Goal: Information Seeking & Learning: Learn about a topic

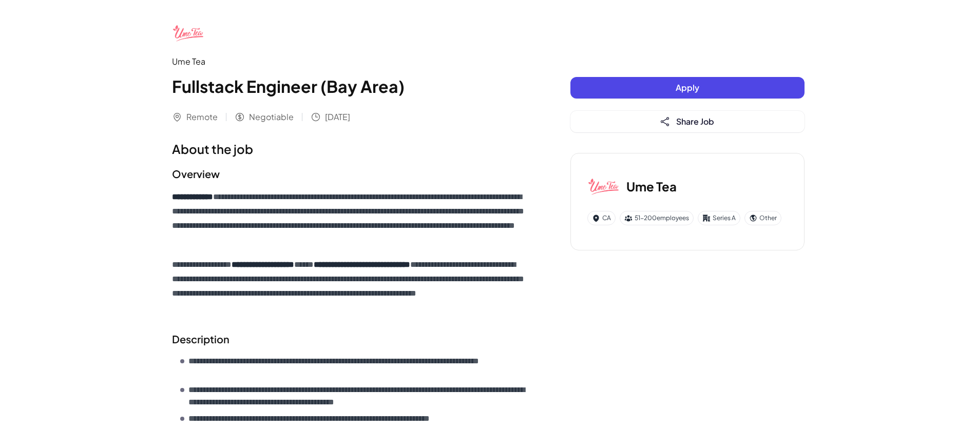
drag, startPoint x: 212, startPoint y: 126, endPoint x: 377, endPoint y: 125, distance: 165.3
click at [366, 124] on div "**********" at bounding box center [350, 345] width 357 height 658
click at [432, 125] on div "**********" at bounding box center [350, 345] width 357 height 658
